Goal: Find specific page/section: Find specific page/section

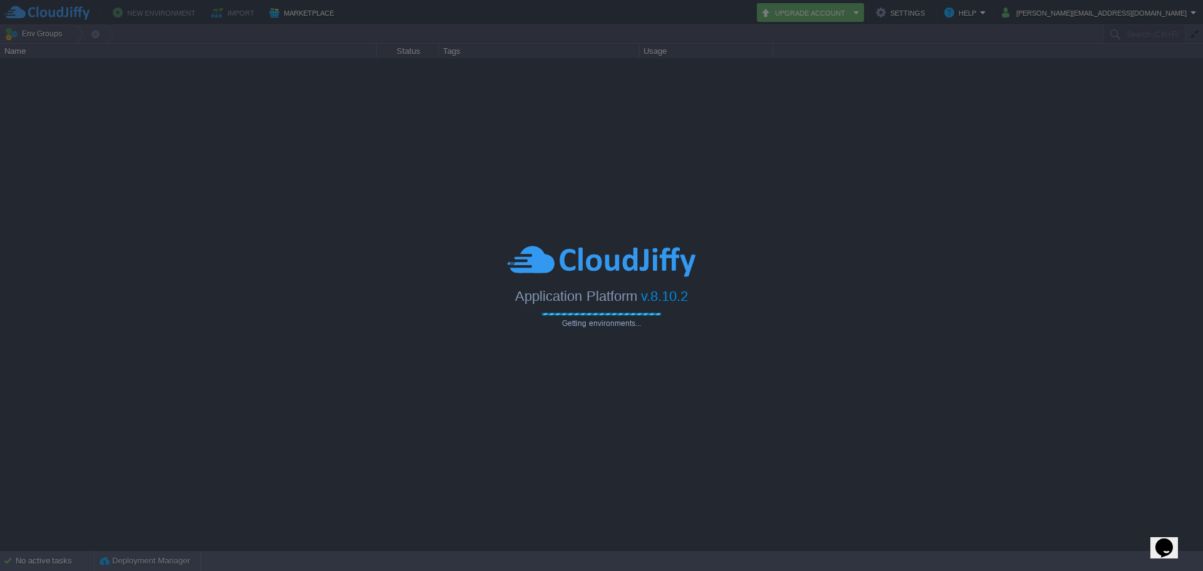
type input "Search (Ctrl+F)"
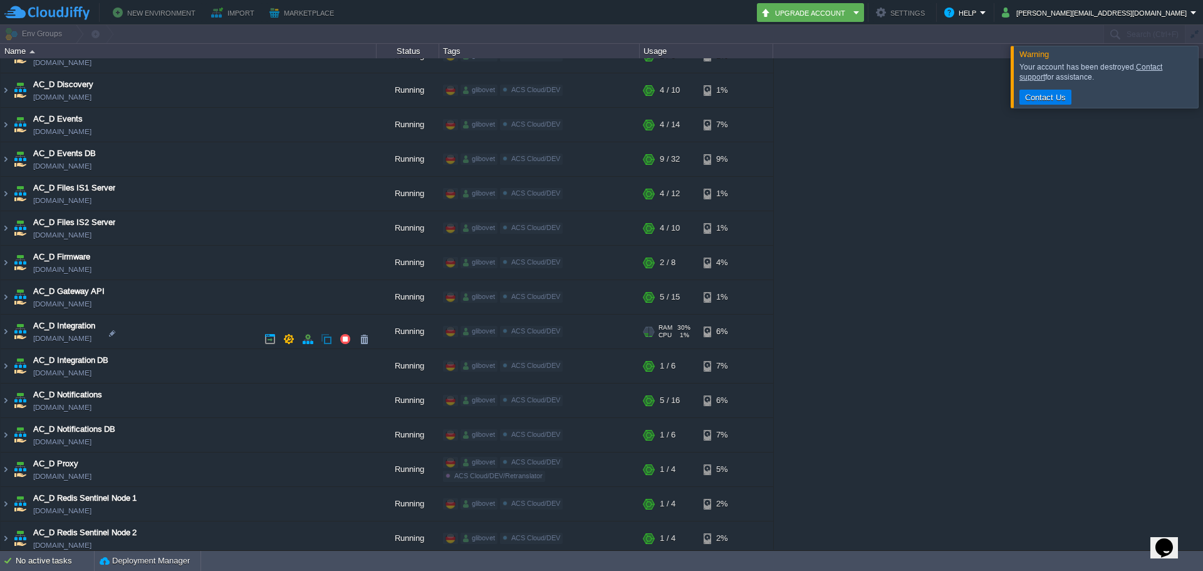
scroll to position [438, 0]
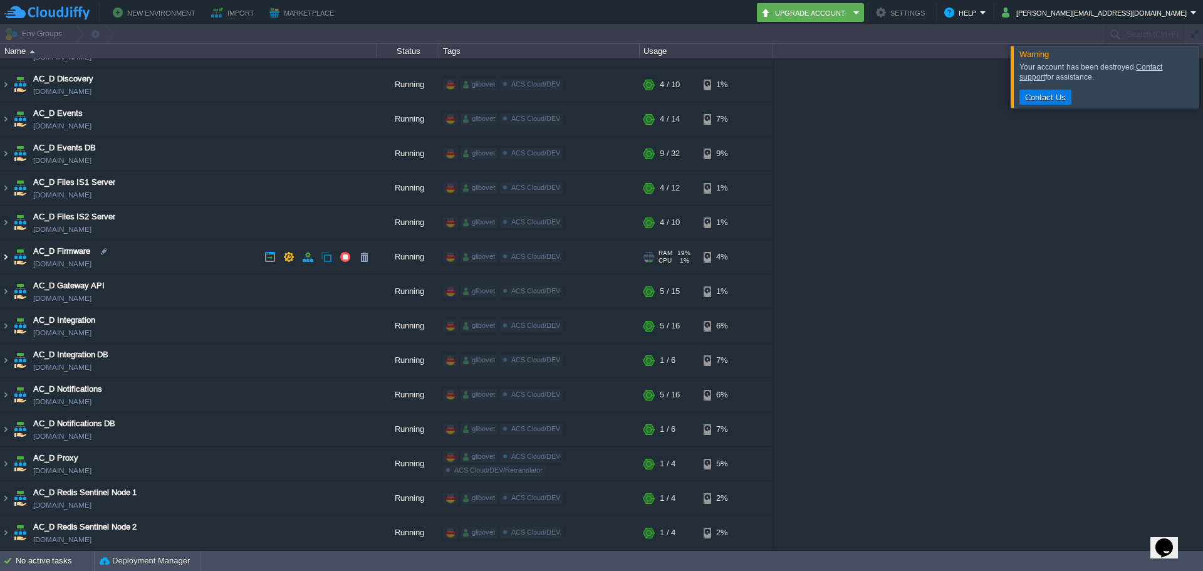
click at [6, 262] on img at bounding box center [6, 257] width 10 height 34
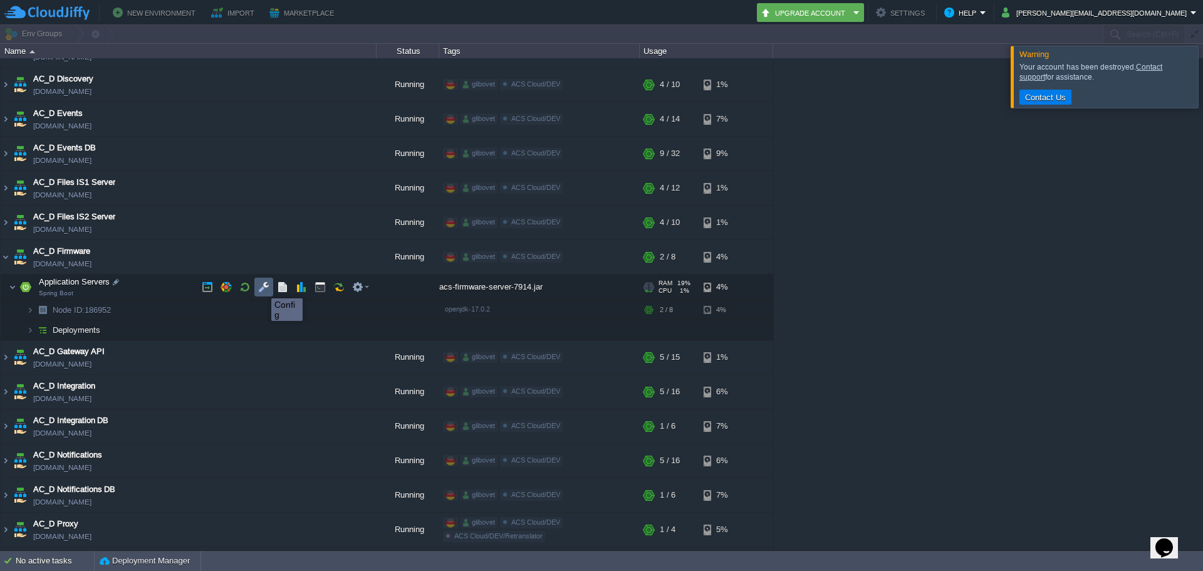
click at [262, 287] on button "button" at bounding box center [263, 286] width 11 height 11
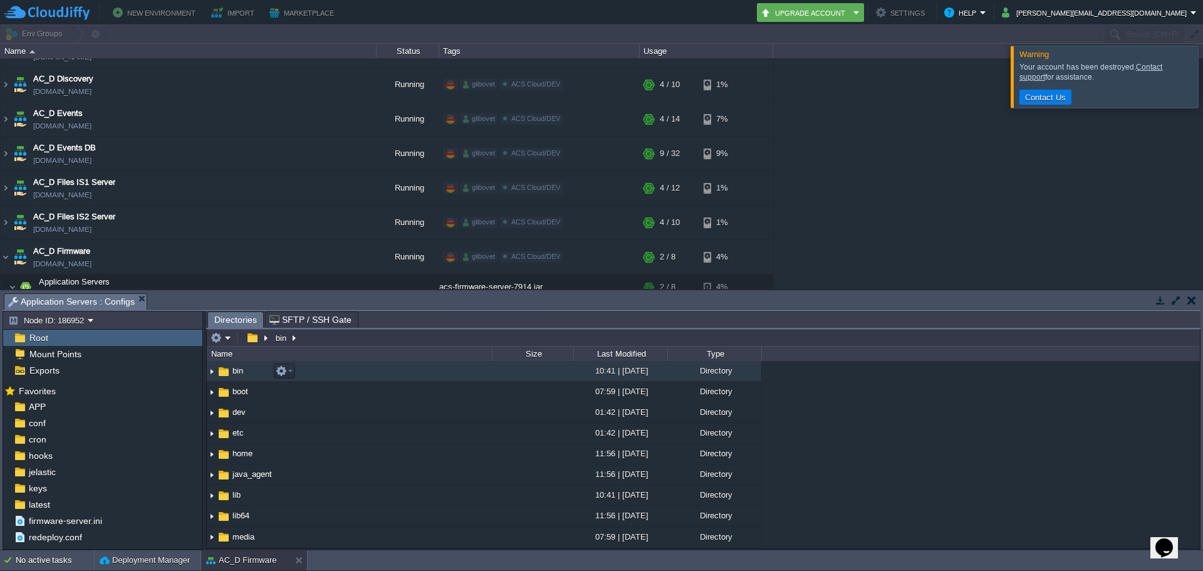
click at [236, 373] on span "bin" at bounding box center [238, 370] width 14 height 11
click at [215, 373] on img at bounding box center [212, 370] width 10 height 19
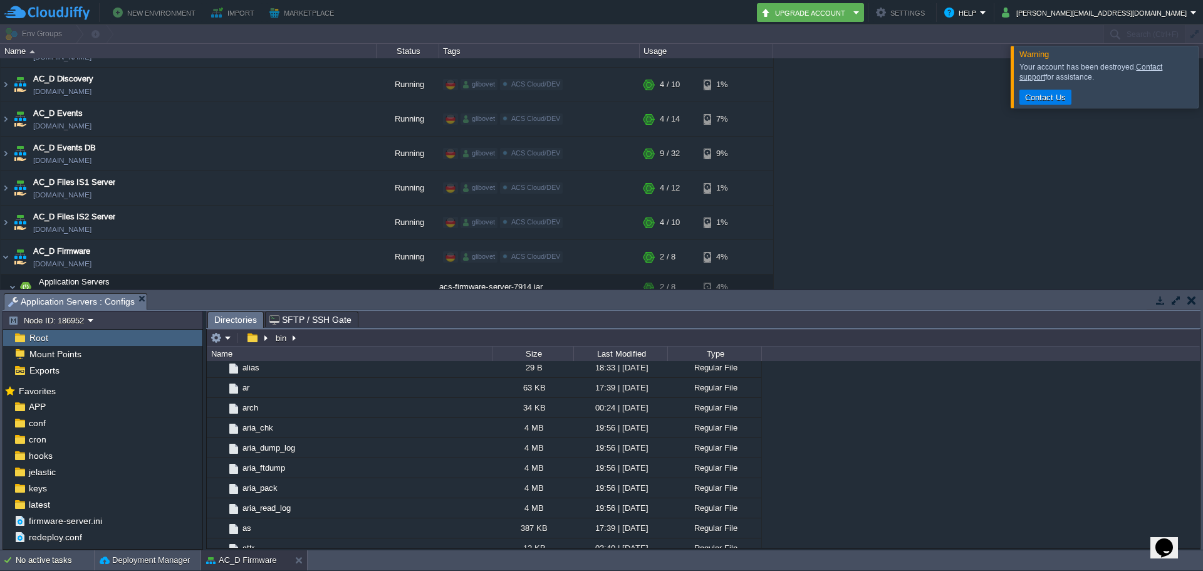
scroll to position [0, 0]
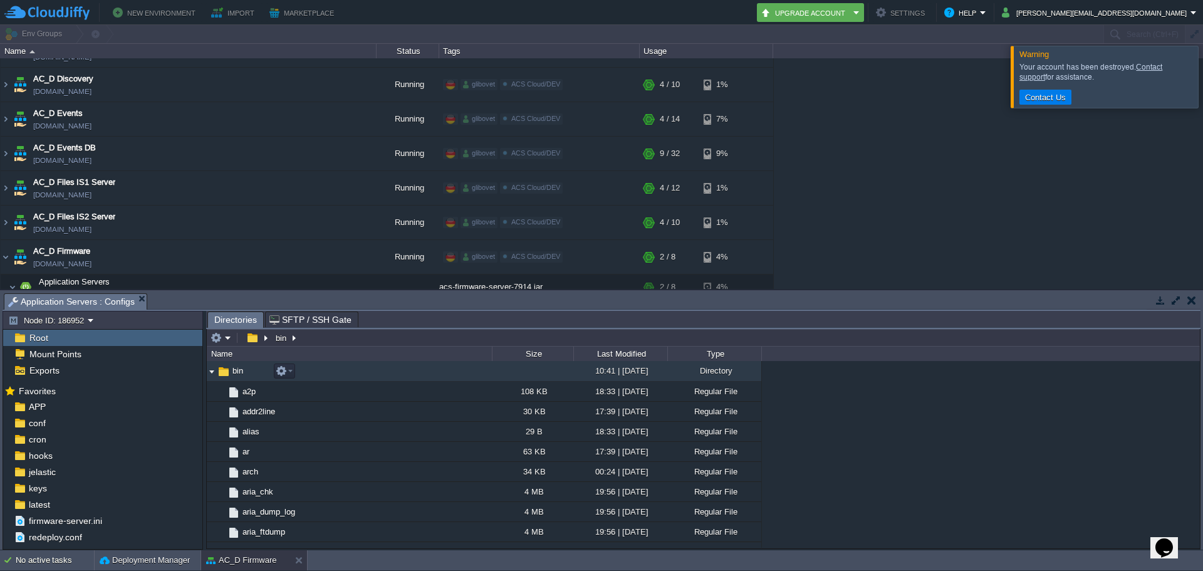
click at [213, 373] on img at bounding box center [212, 370] width 10 height 19
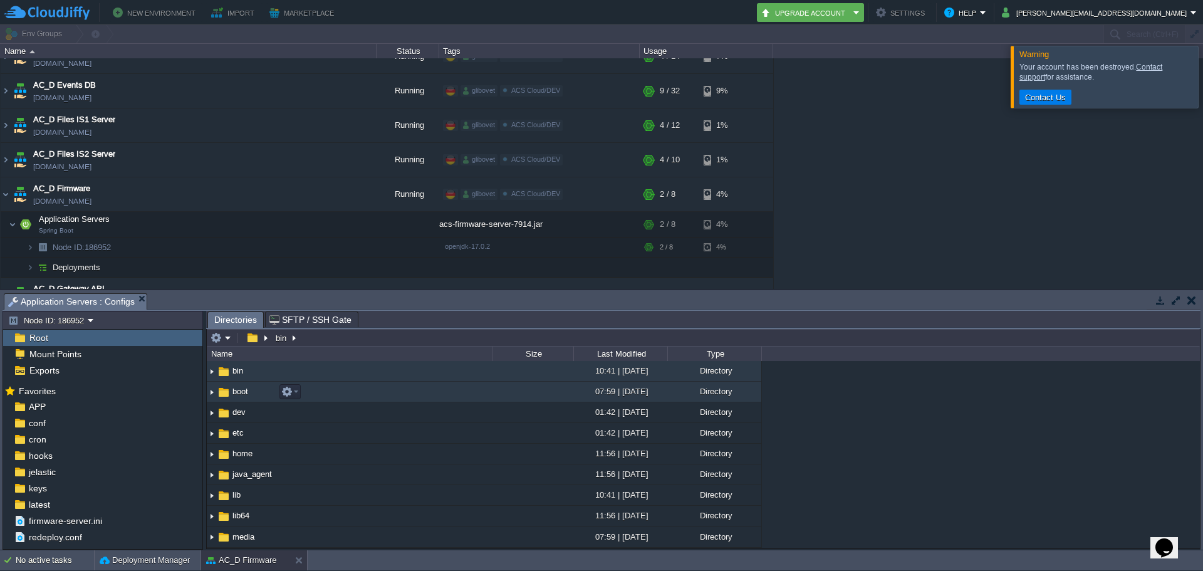
click at [215, 397] on img at bounding box center [212, 391] width 10 height 19
click at [209, 394] on img at bounding box center [212, 391] width 10 height 19
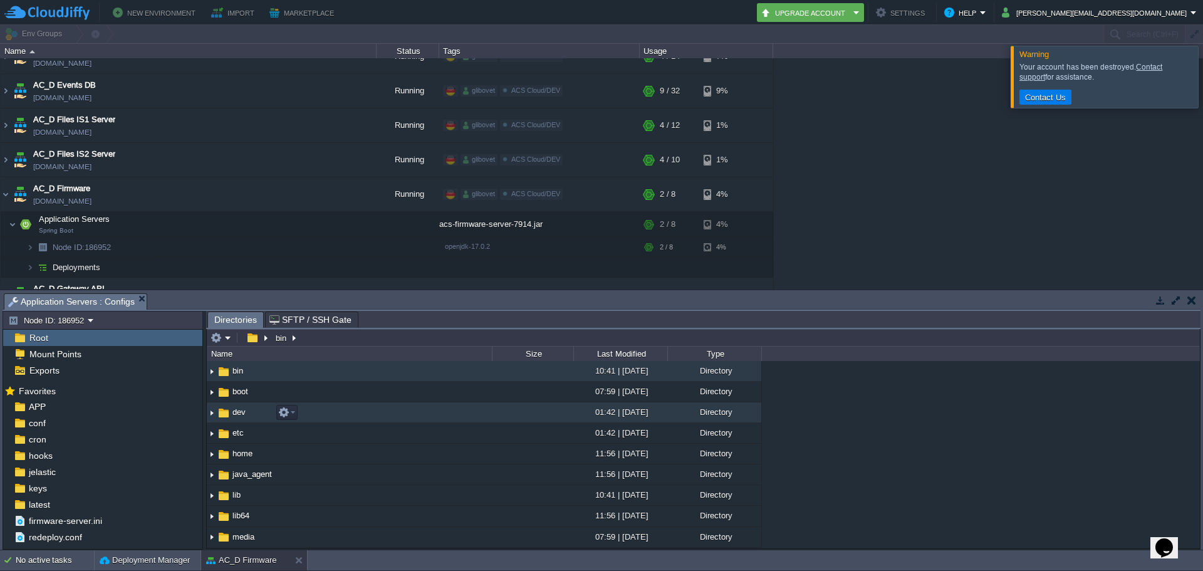
click at [212, 407] on img at bounding box center [212, 412] width 10 height 19
click at [210, 414] on img at bounding box center [212, 412] width 10 height 19
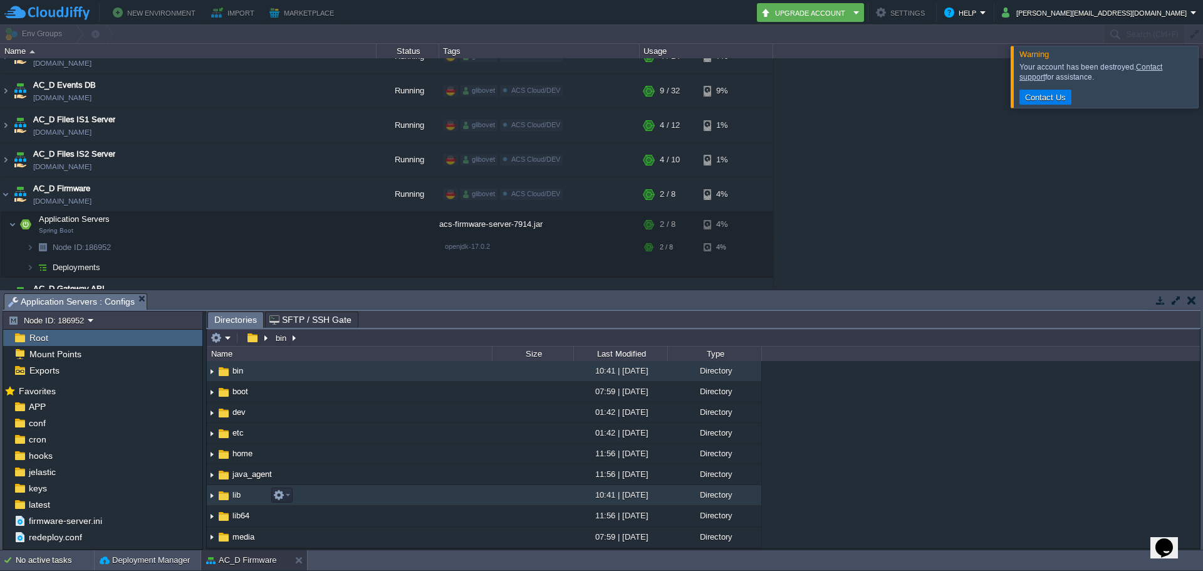
click at [211, 494] on img at bounding box center [212, 494] width 10 height 19
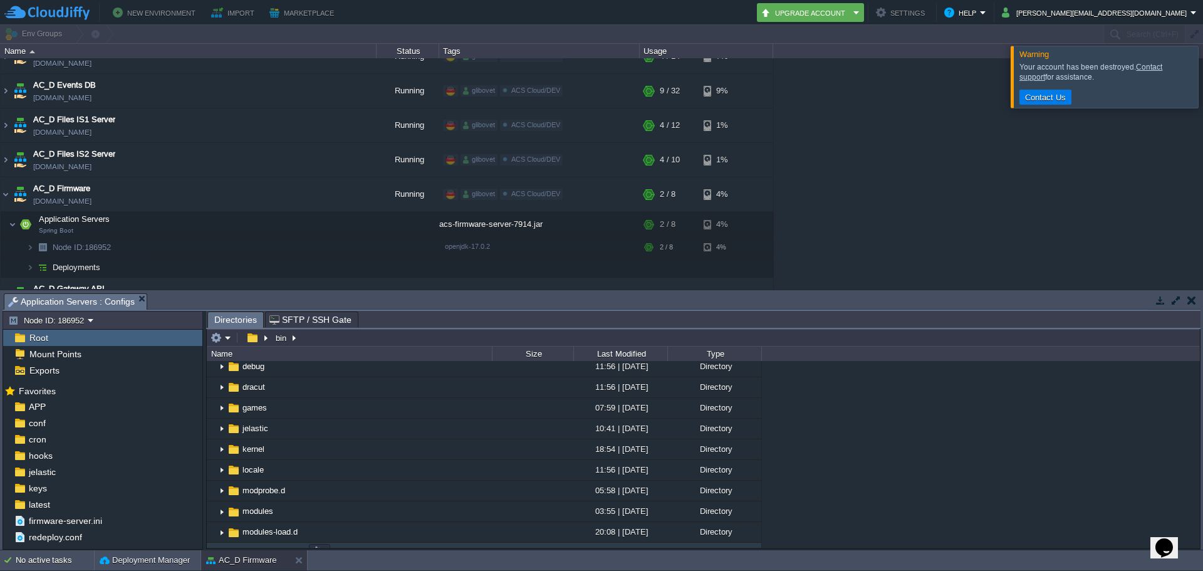
scroll to position [125, 0]
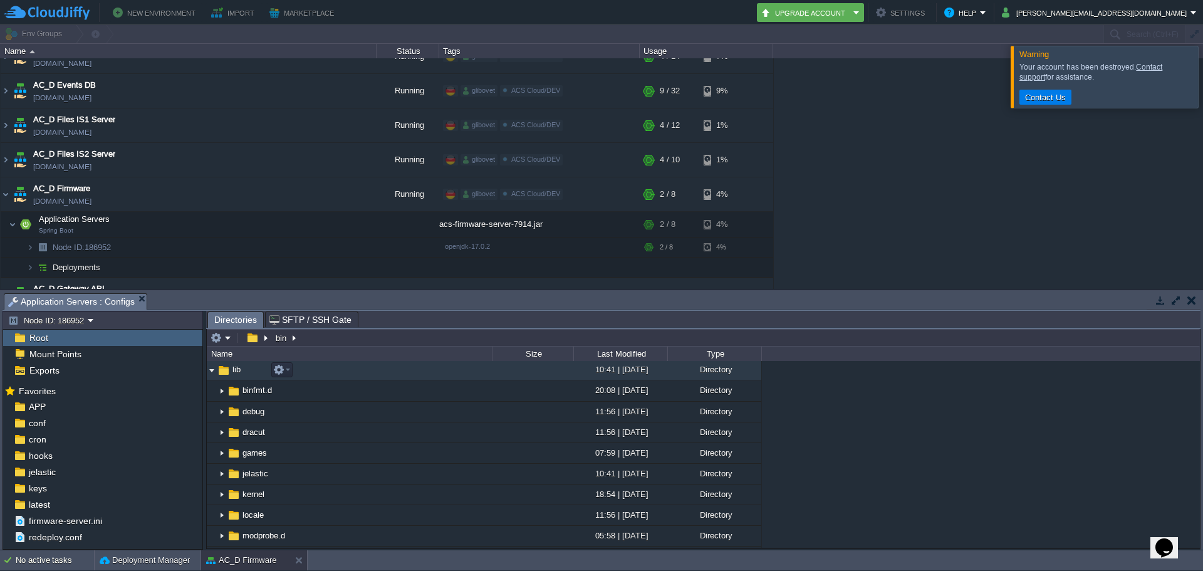
click at [210, 372] on img at bounding box center [212, 369] width 10 height 19
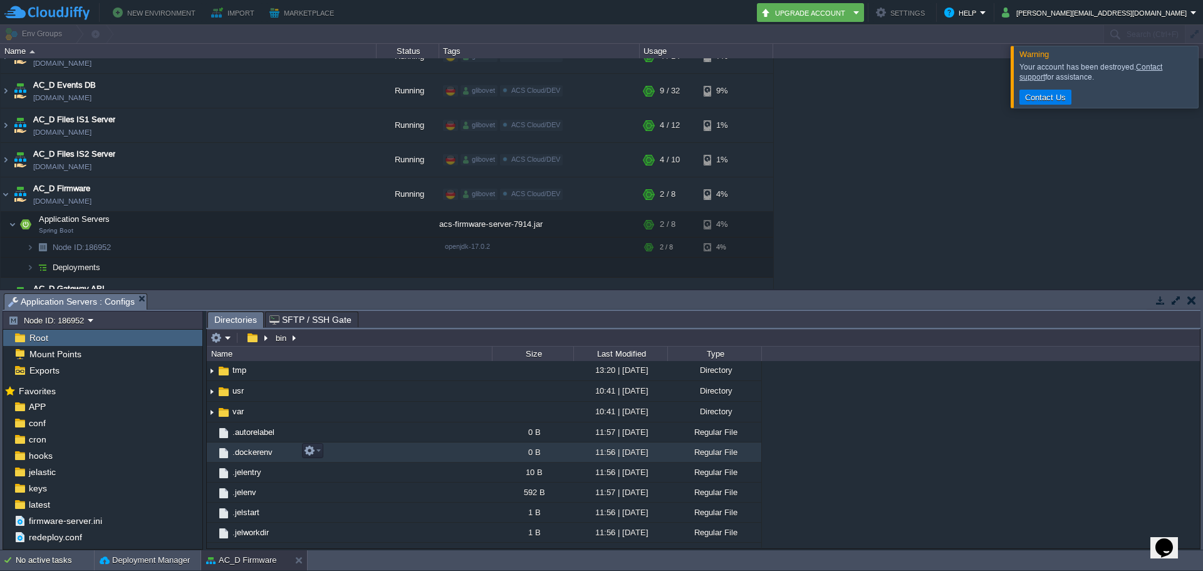
scroll to position [376, 0]
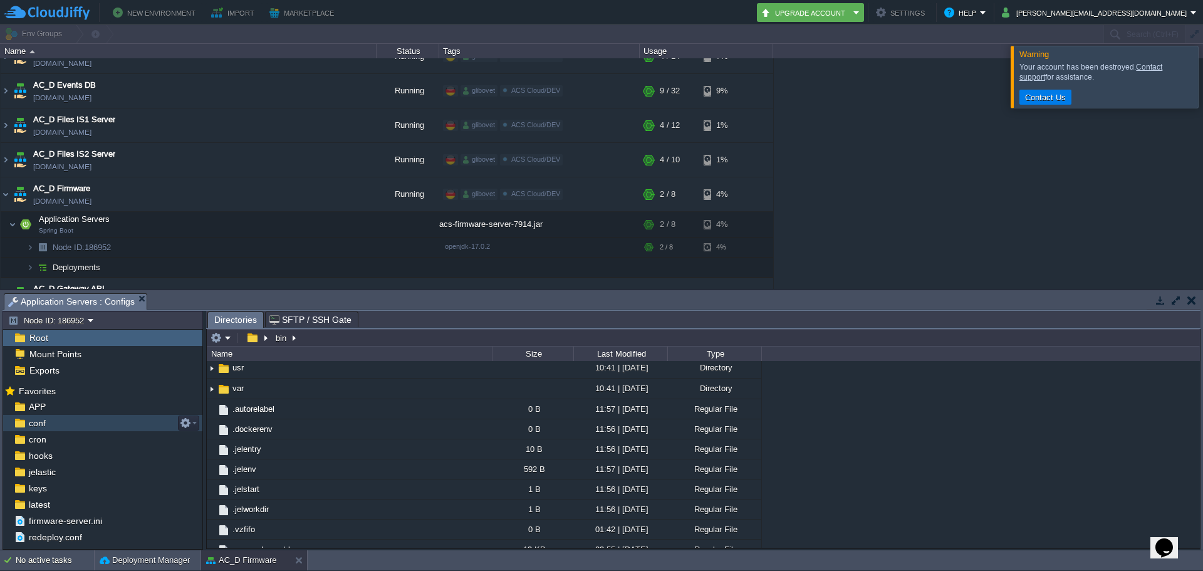
click at [41, 423] on span "conf" at bounding box center [36, 422] width 21 height 11
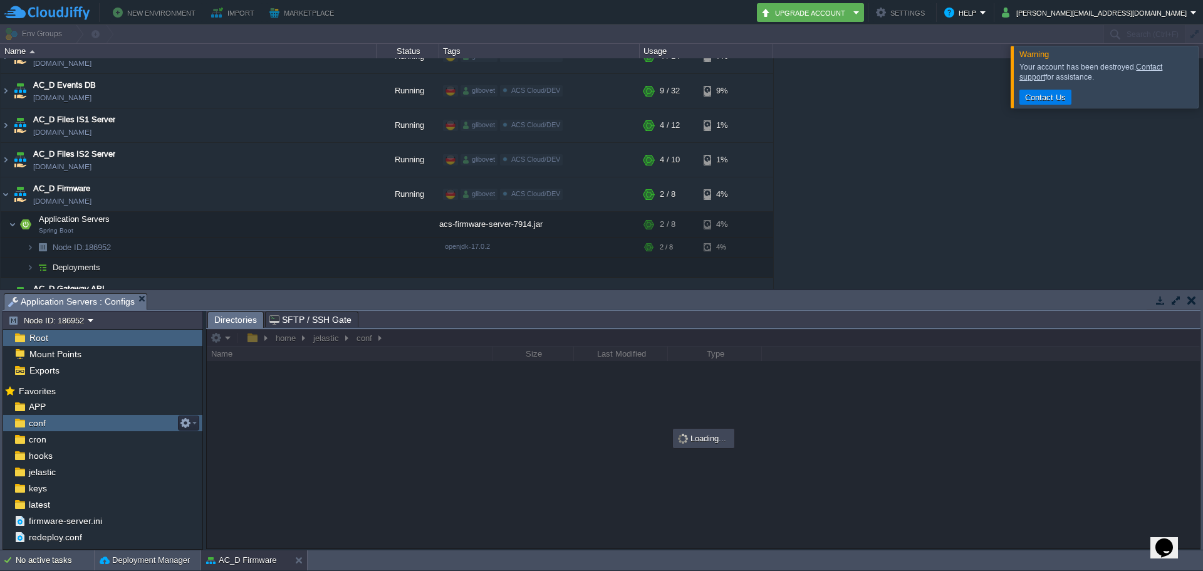
scroll to position [0, 0]
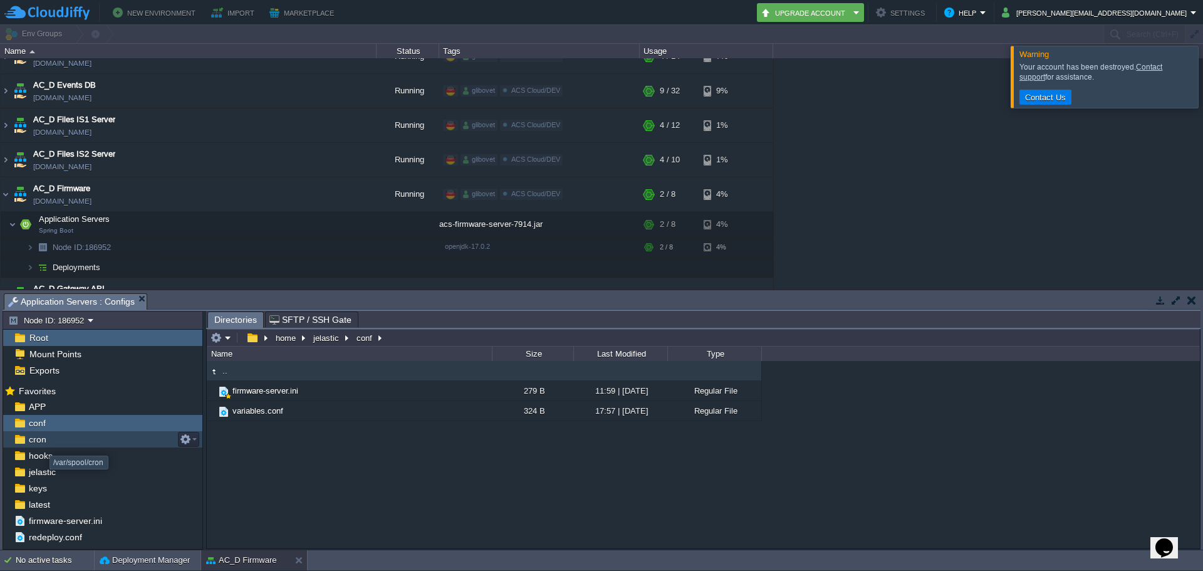
click at [39, 437] on span "cron" at bounding box center [37, 438] width 22 height 11
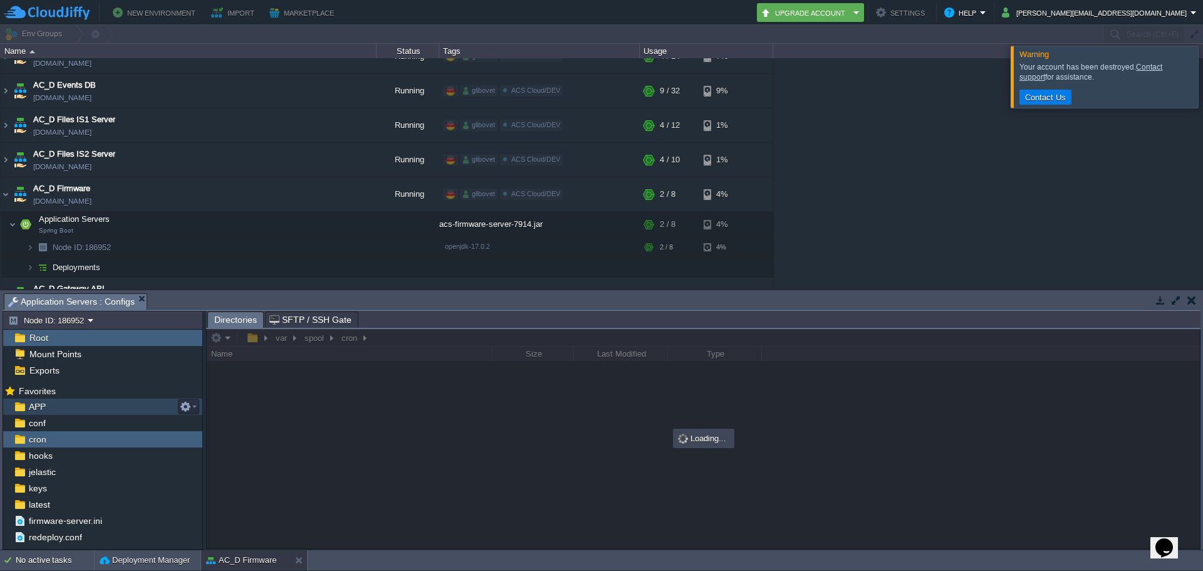
click at [30, 406] on span "APP" at bounding box center [36, 406] width 21 height 11
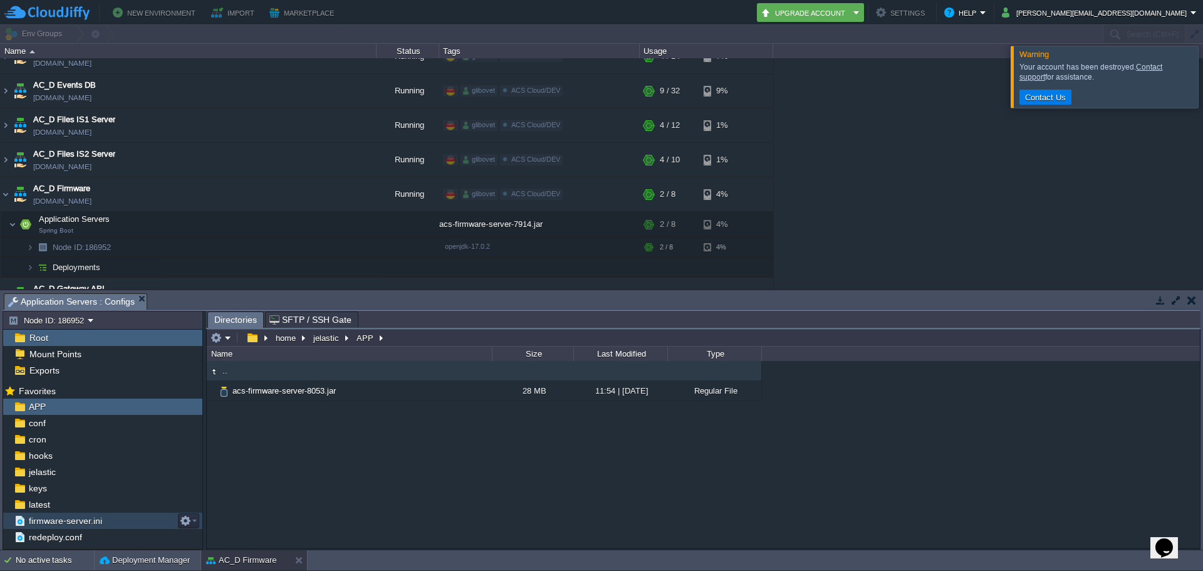
click at [76, 521] on span "firmware-server.ini" at bounding box center [65, 520] width 78 height 11
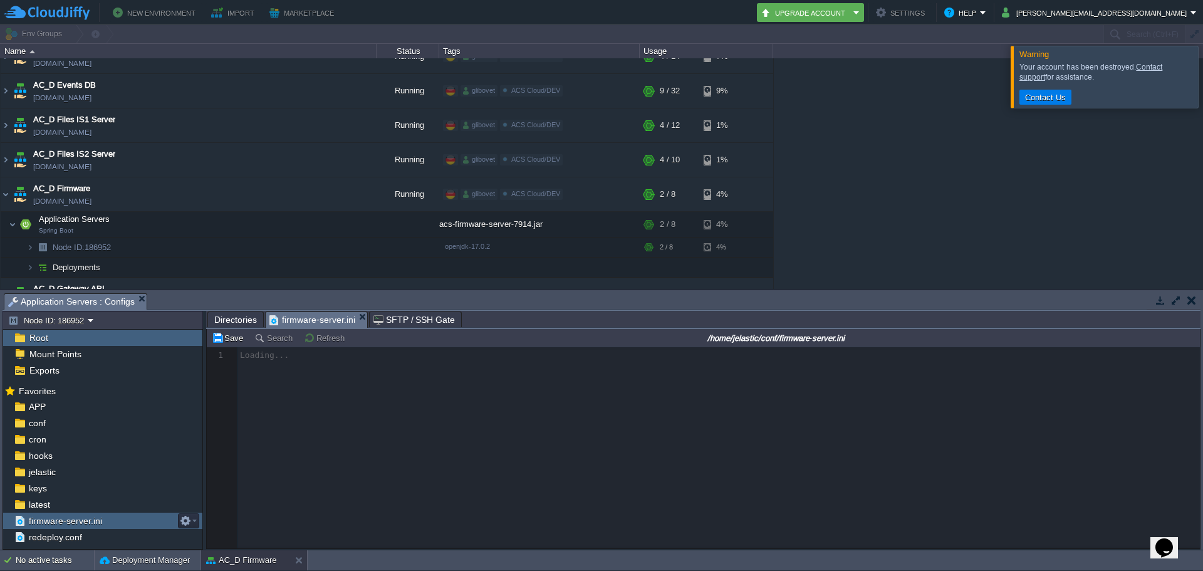
scroll to position [4, 0]
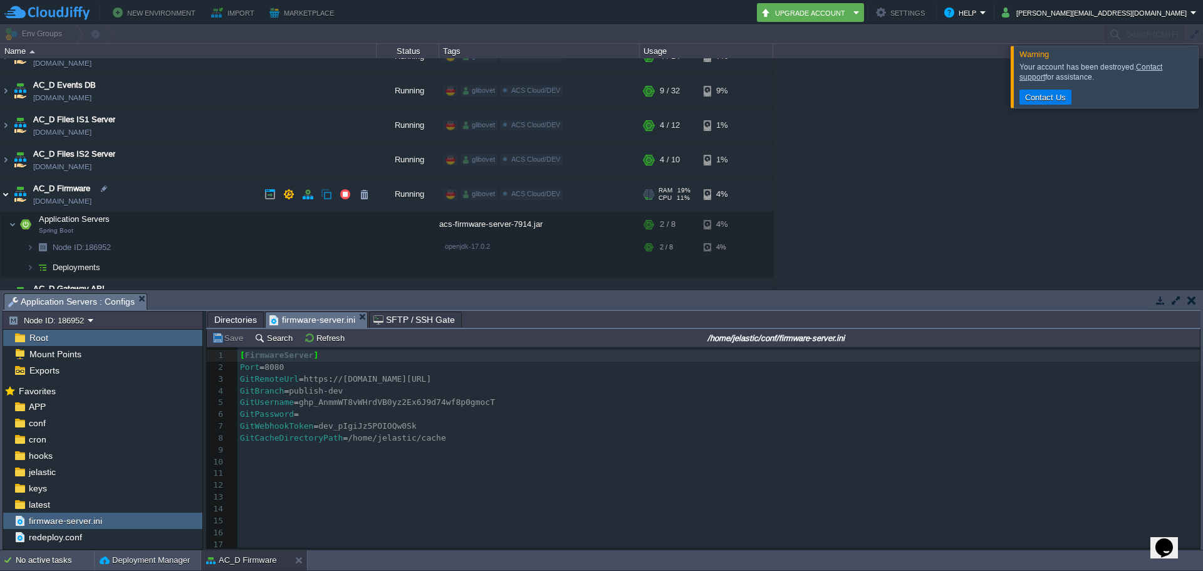
click at [5, 195] on img at bounding box center [6, 194] width 10 height 34
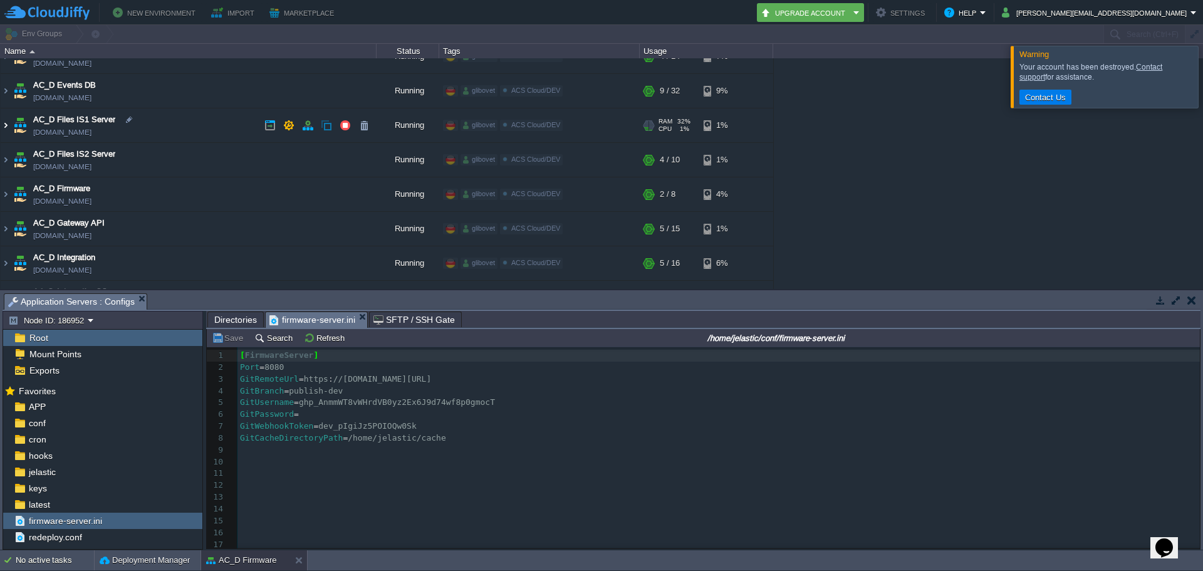
click at [7, 125] on img at bounding box center [6, 125] width 10 height 34
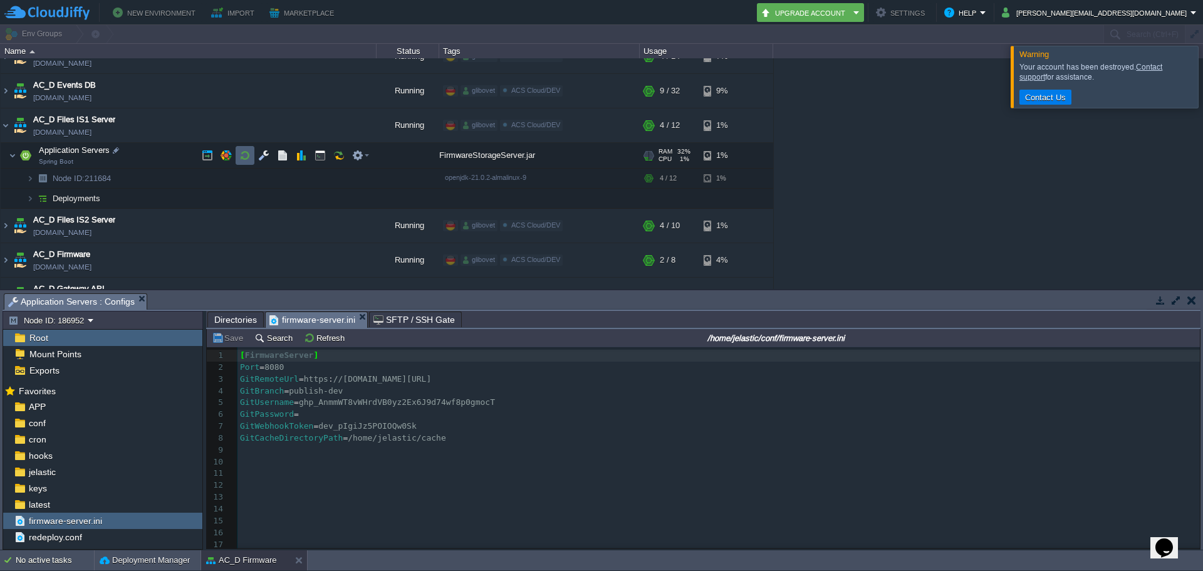
click at [256, 153] on td at bounding box center [263, 155] width 19 height 19
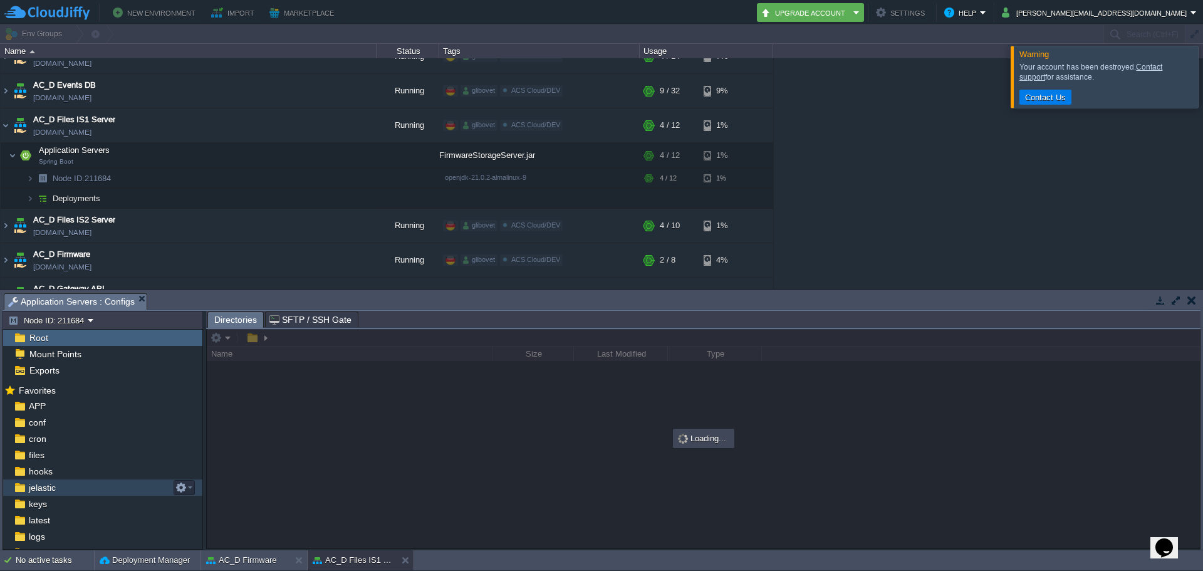
scroll to position [0, 0]
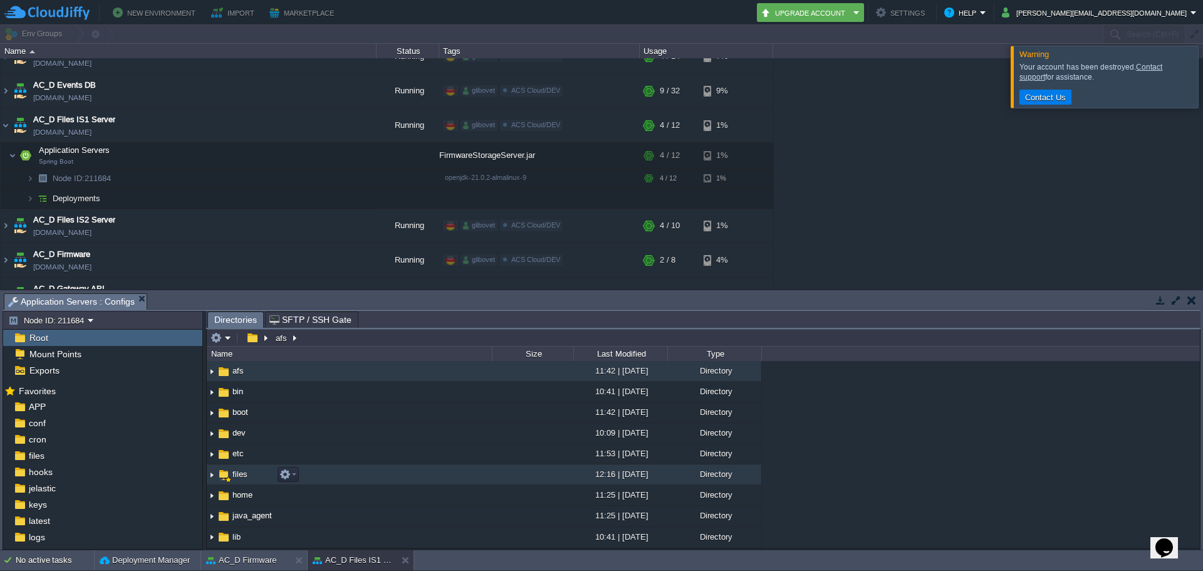
click at [213, 475] on img at bounding box center [212, 474] width 10 height 19
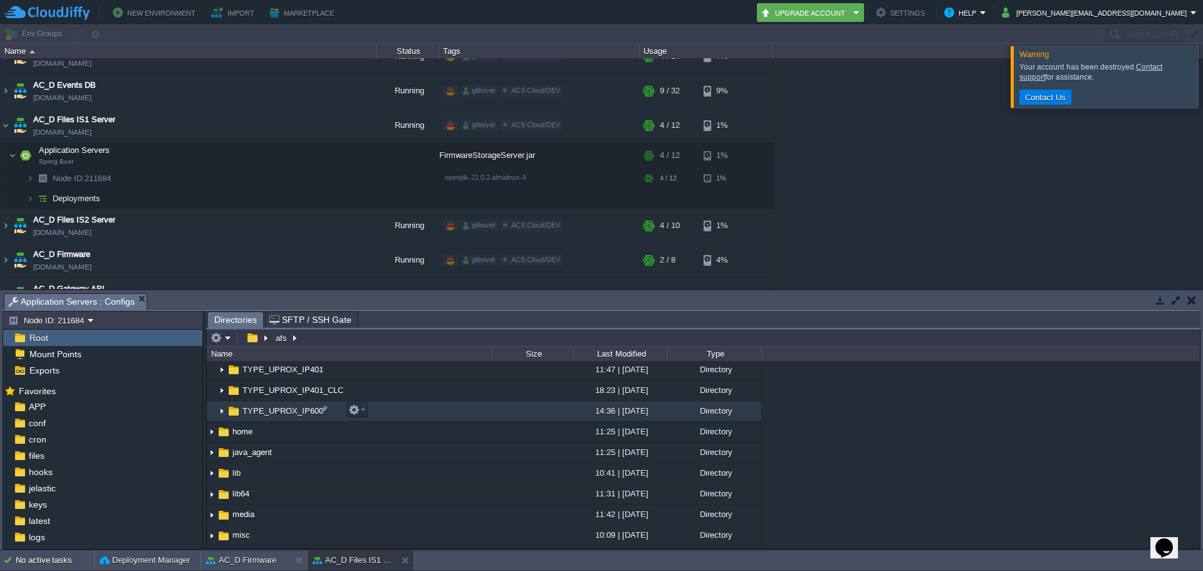
scroll to position [125, 0]
click at [222, 415] on img at bounding box center [222, 411] width 10 height 19
